Goal: Find specific page/section

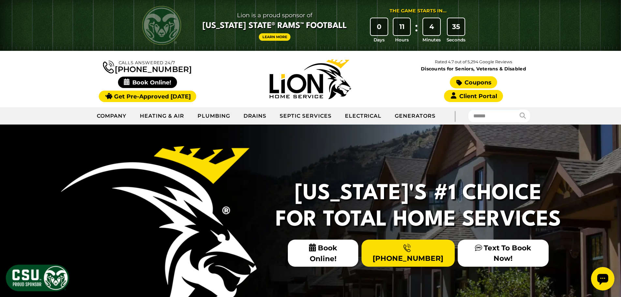
click at [475, 81] on link "Coupons" at bounding box center [473, 82] width 47 height 12
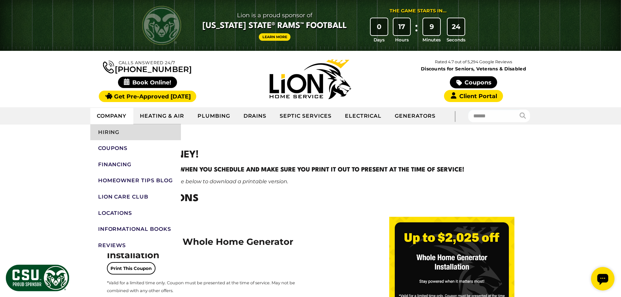
click at [111, 135] on link "Hiring" at bounding box center [135, 132] width 91 height 16
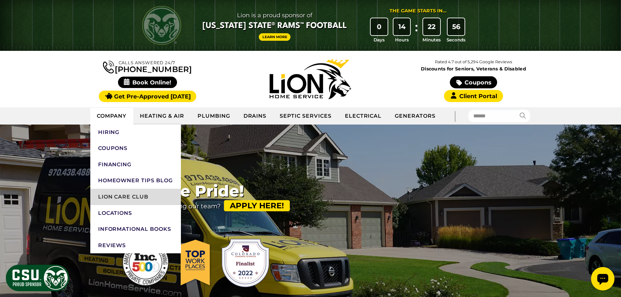
click at [112, 200] on link "Lion Care Club" at bounding box center [135, 197] width 91 height 16
